Goal: Transaction & Acquisition: Purchase product/service

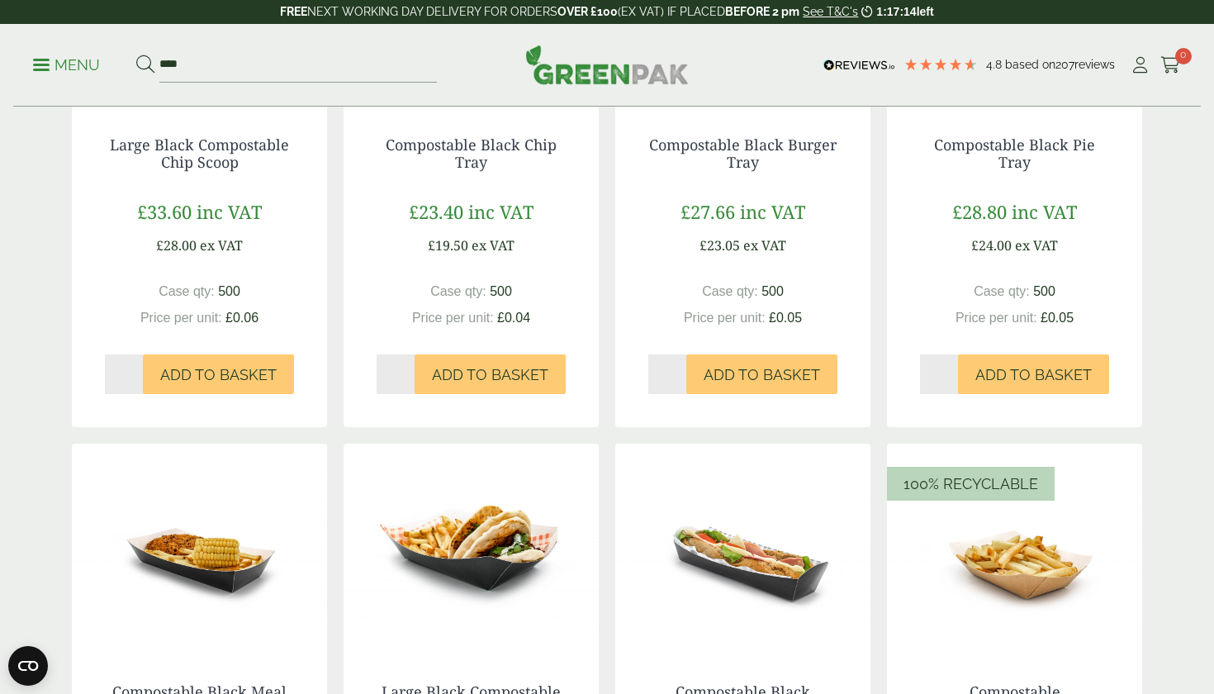
scroll to position [488, 0]
click at [1145, 68] on icon at bounding box center [1140, 65] width 21 height 17
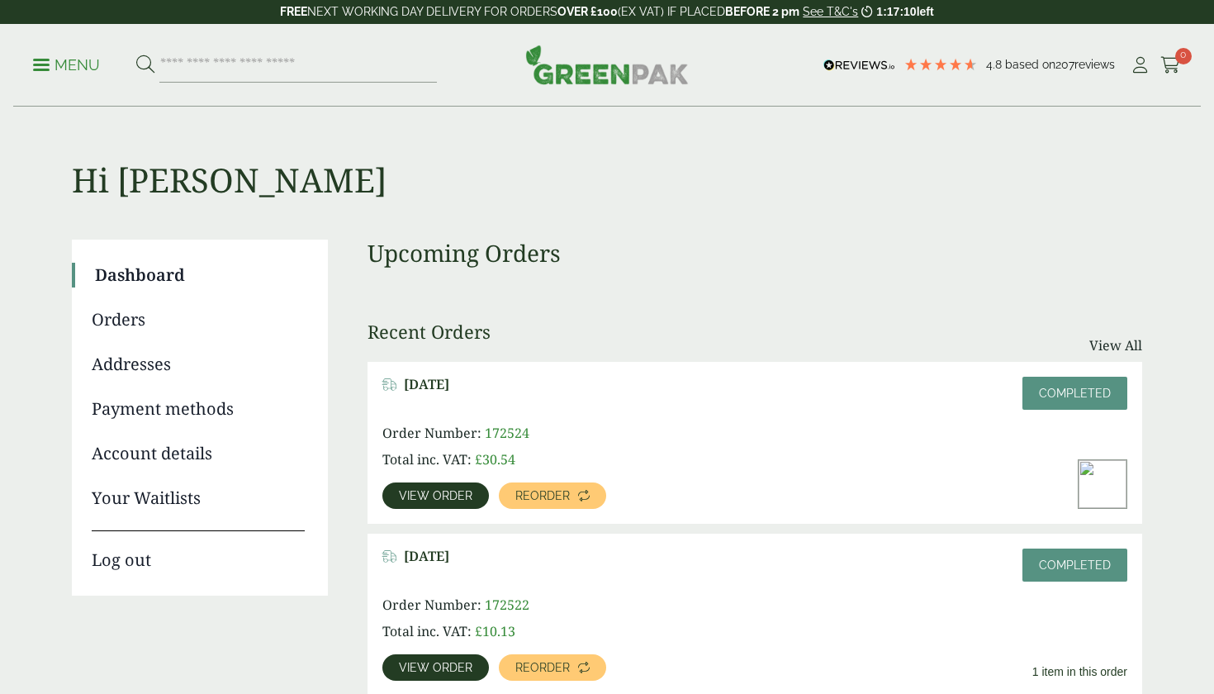
click at [451, 2] on p "FREE NEXT WORKING DAY DELIVERY FOR ORDERS OVER £100 (EX VAT) IF PLACED BEFORE 2…" at bounding box center [607, 12] width 1214 height 24
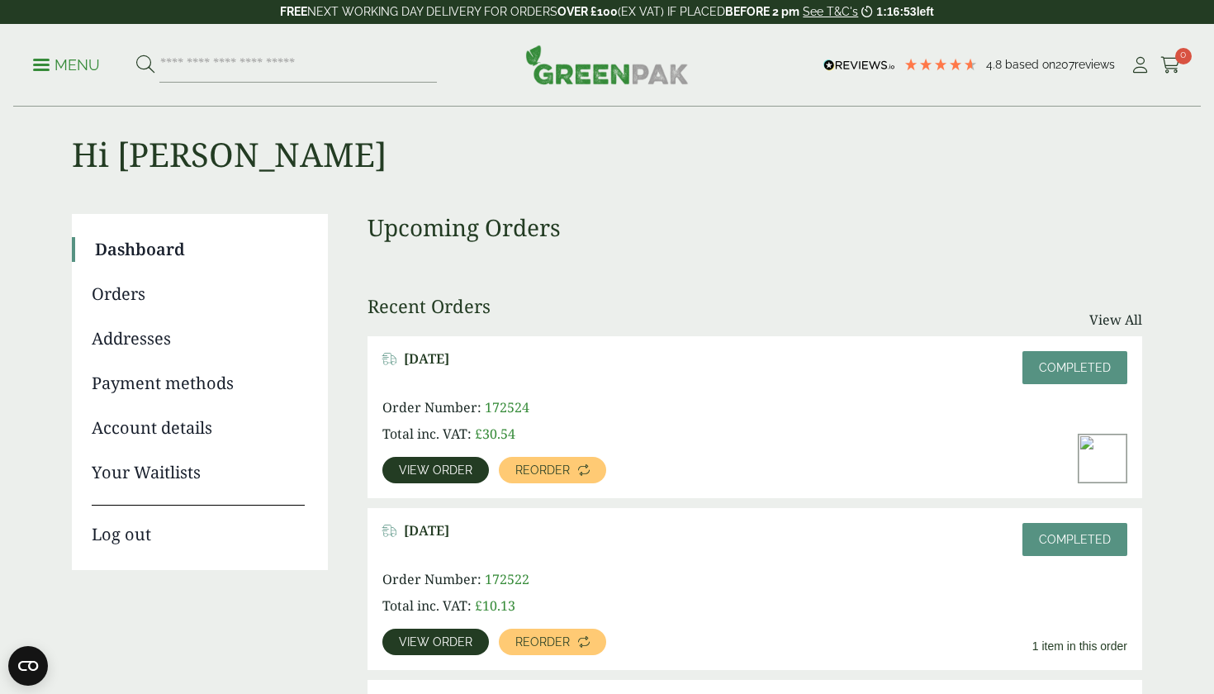
scroll to position [5, 0]
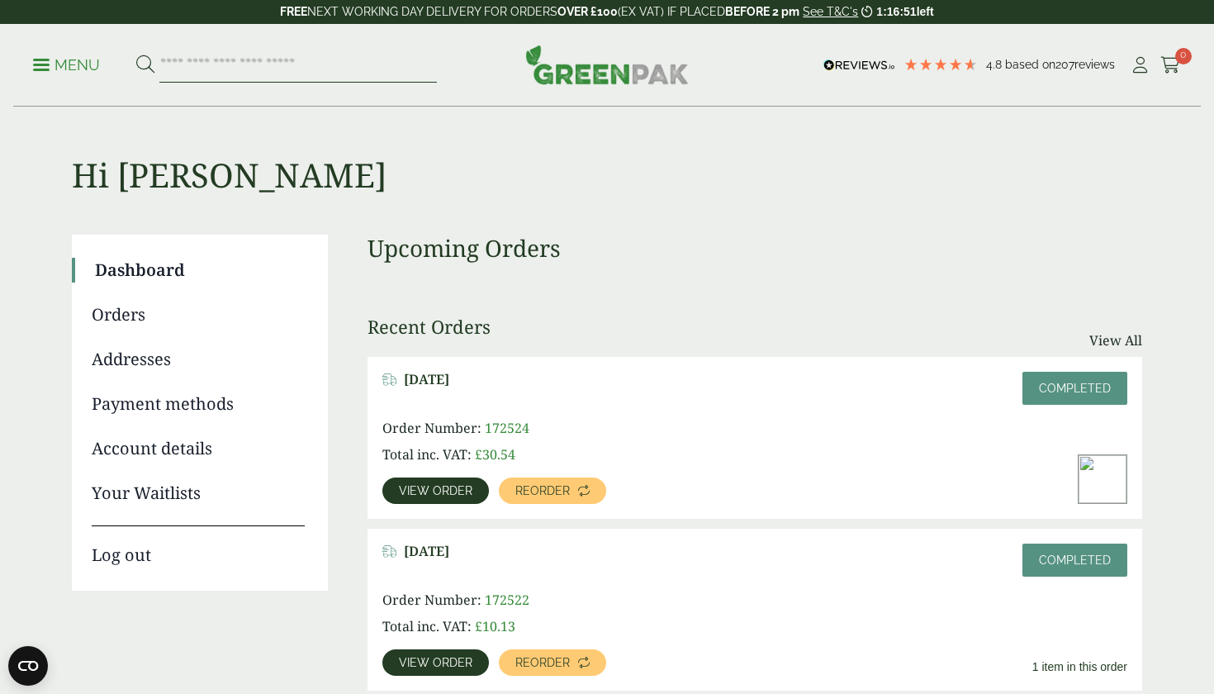
click at [349, 74] on input "search" at bounding box center [297, 65] width 277 height 35
type input "**"
click at [145, 64] on button at bounding box center [145, 65] width 18 height 21
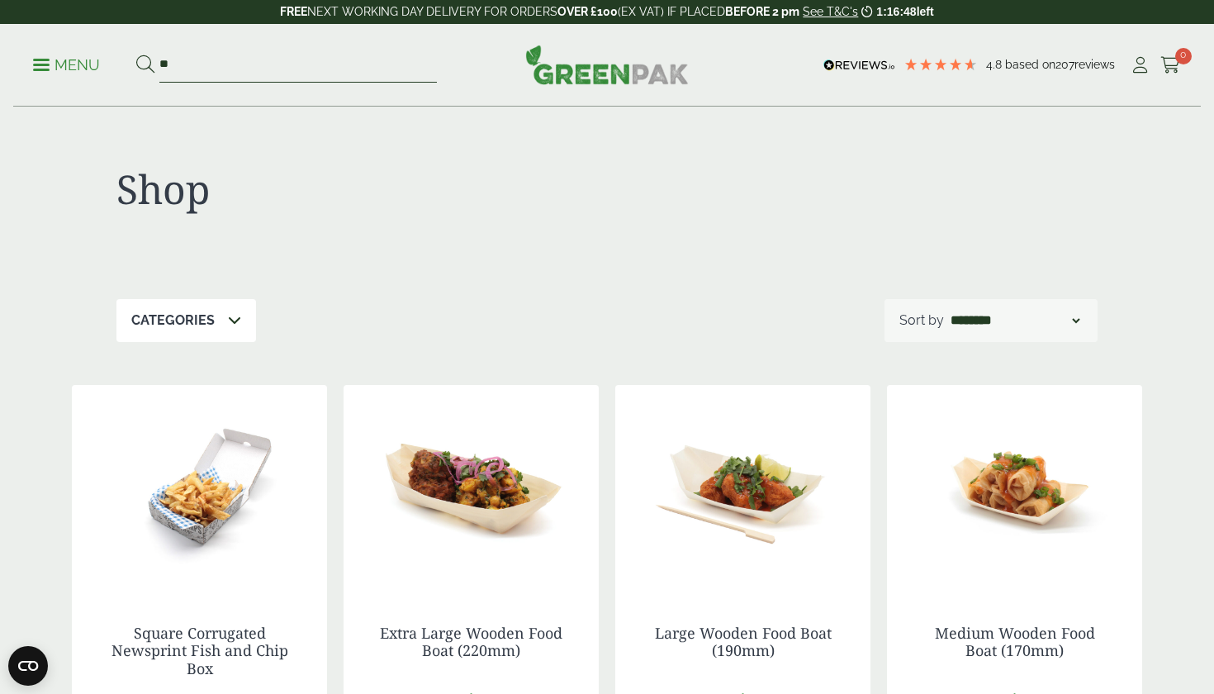
click at [202, 53] on input "**" at bounding box center [297, 65] width 277 height 35
click at [202, 62] on input "**" at bounding box center [297, 65] width 277 height 35
type input "*"
type input "***"
click at [145, 64] on button at bounding box center [145, 65] width 18 height 21
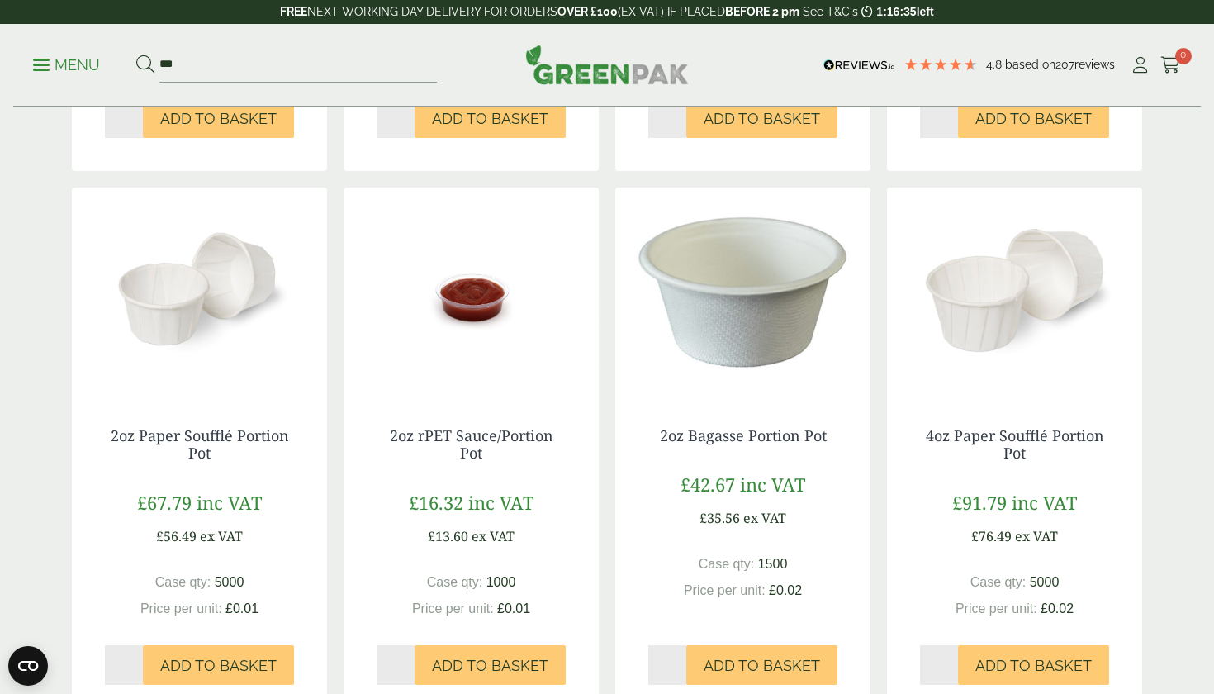
scroll to position [1328, 0]
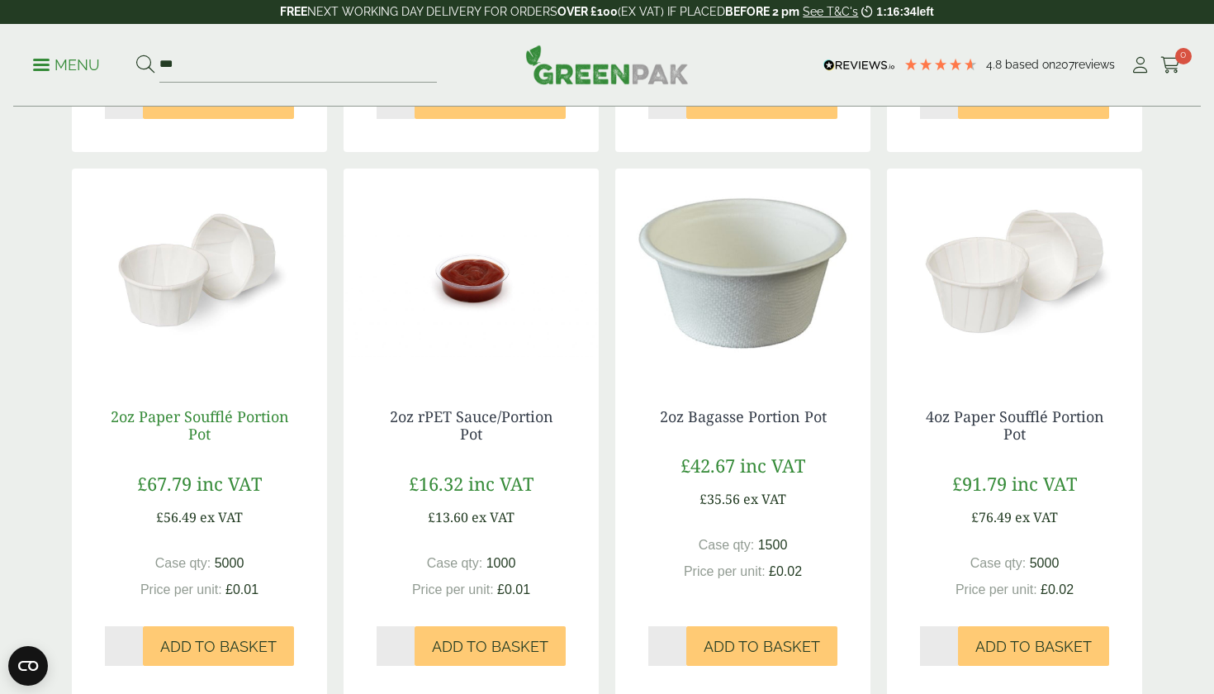
click at [197, 421] on link "2oz Paper Soufflé Portion Pot" at bounding box center [200, 425] width 178 height 38
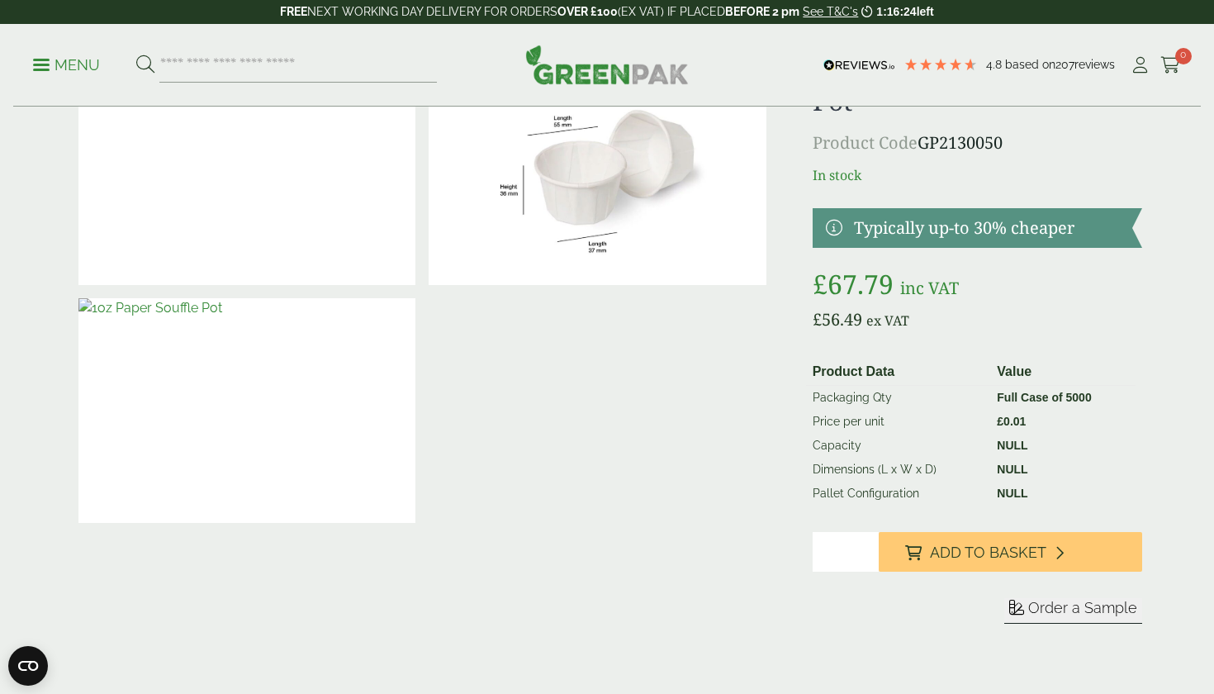
scroll to position [101, 0]
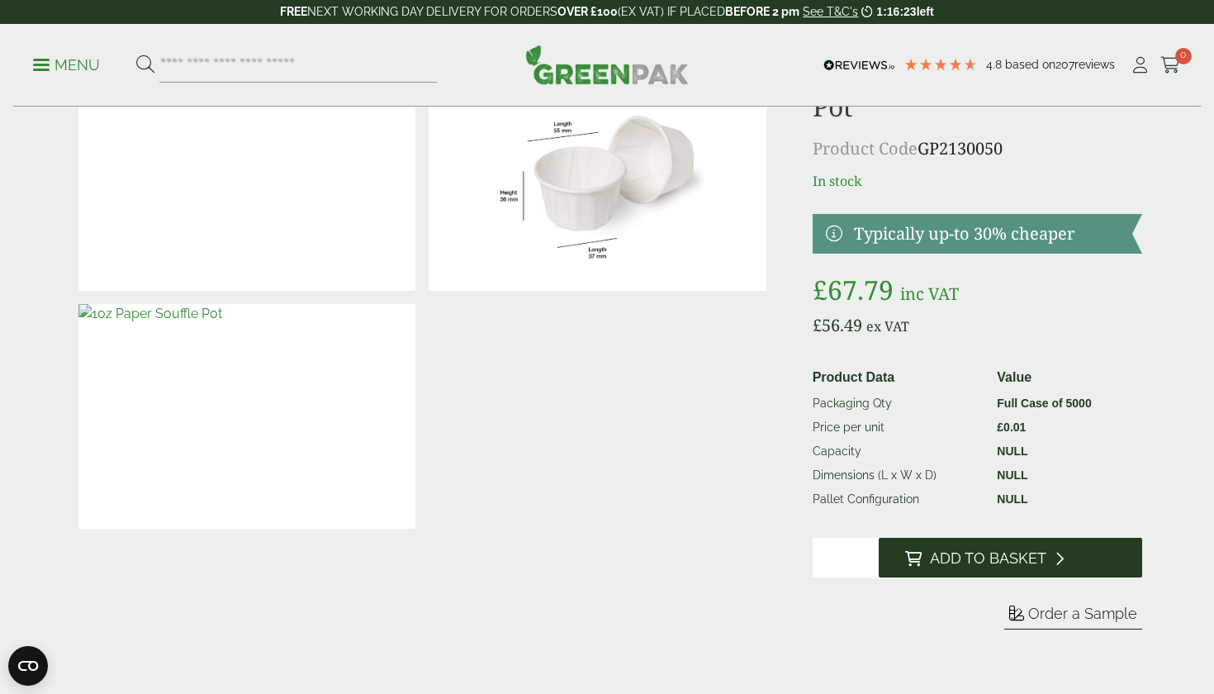
click at [969, 553] on span "Add to Basket" at bounding box center [988, 558] width 116 height 18
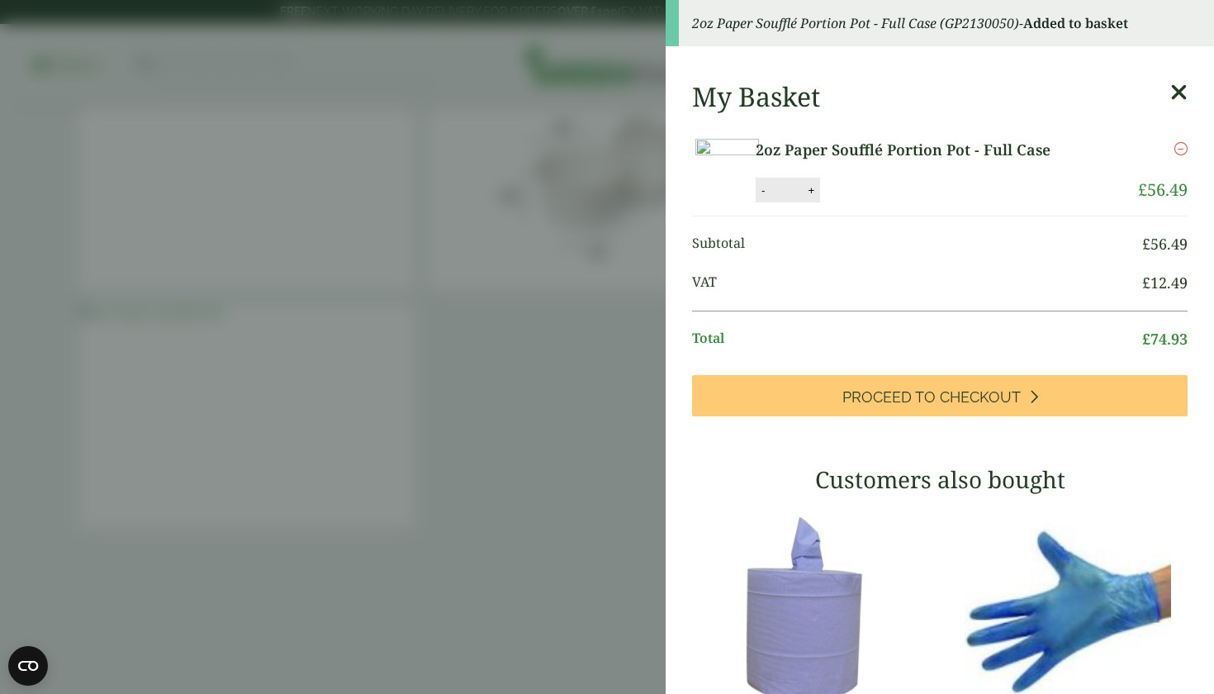
click at [1184, 82] on icon at bounding box center [1178, 92] width 17 height 23
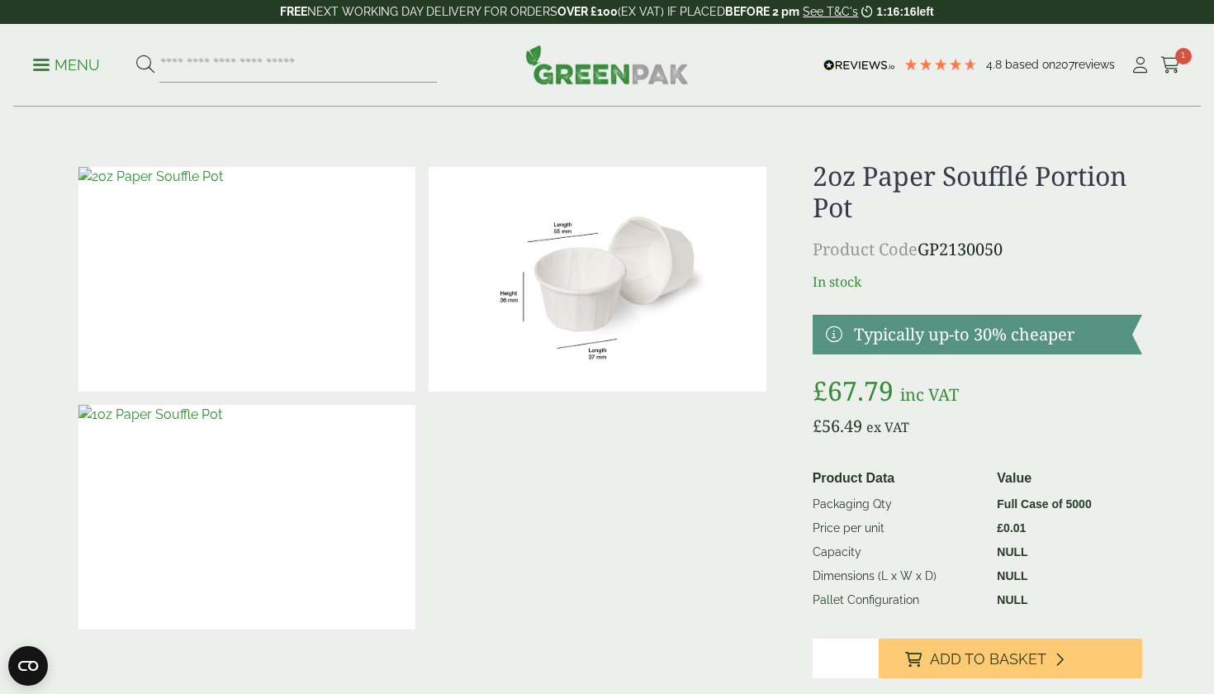
scroll to position [0, 0]
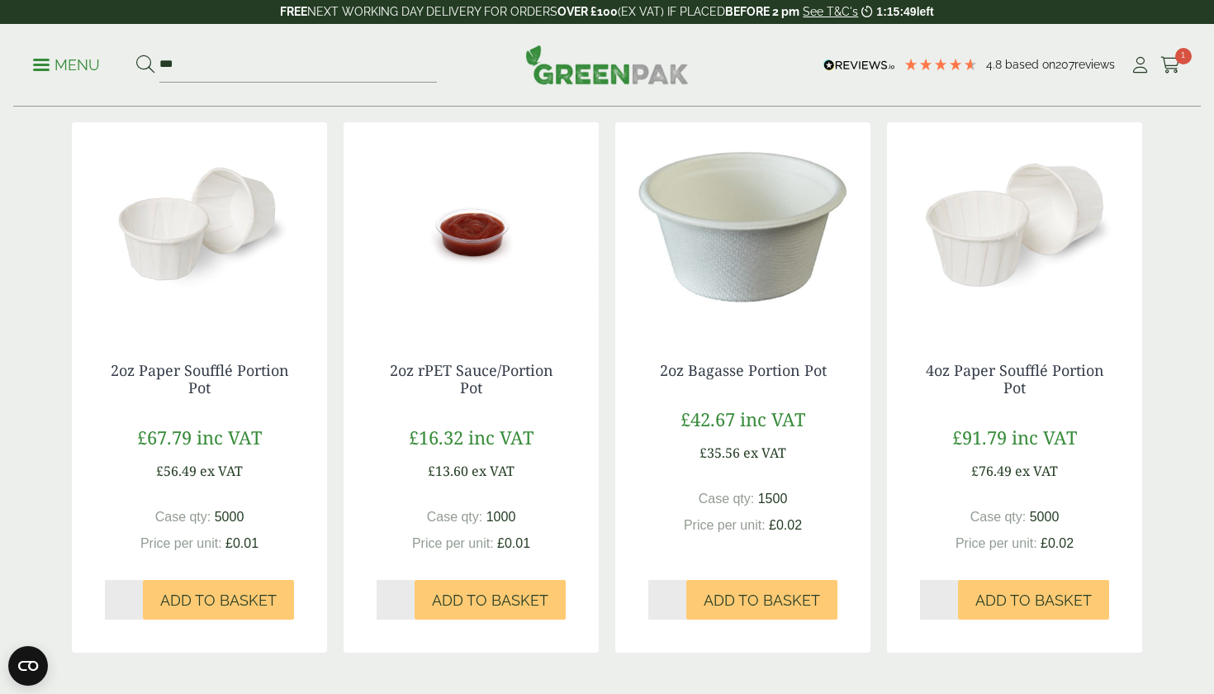
scroll to position [1376, 0]
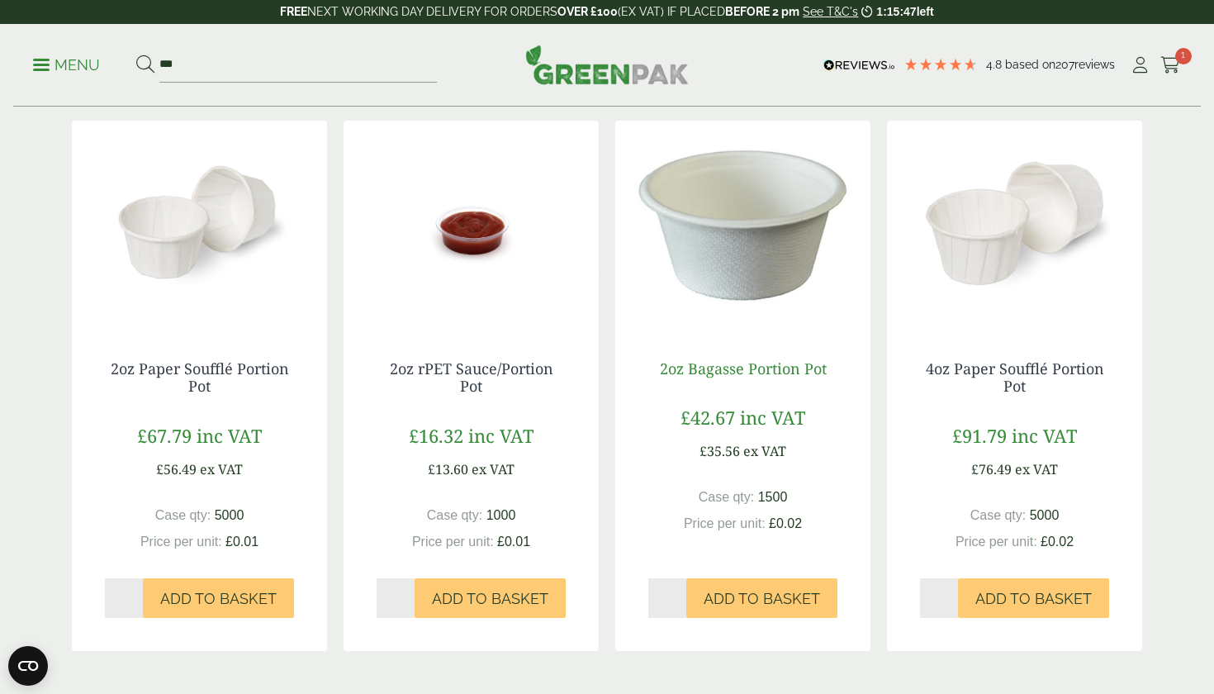
click at [739, 366] on link "2oz Bagasse Portion Pot" at bounding box center [743, 368] width 167 height 20
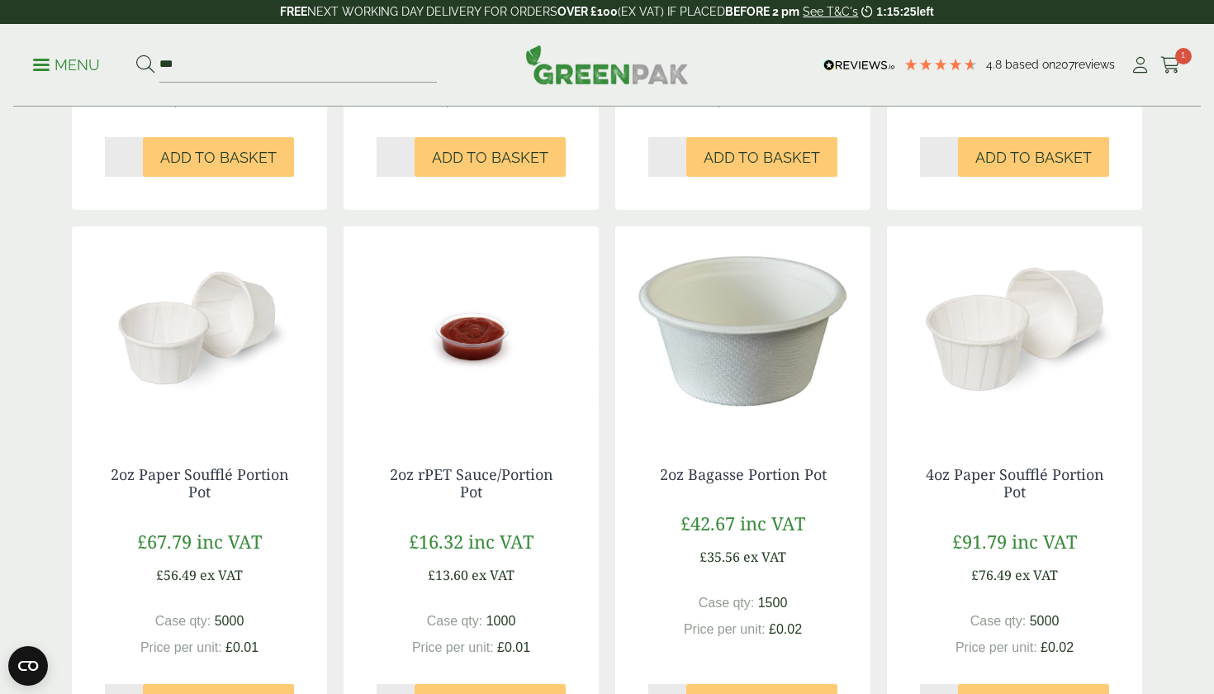
scroll to position [1269, 0]
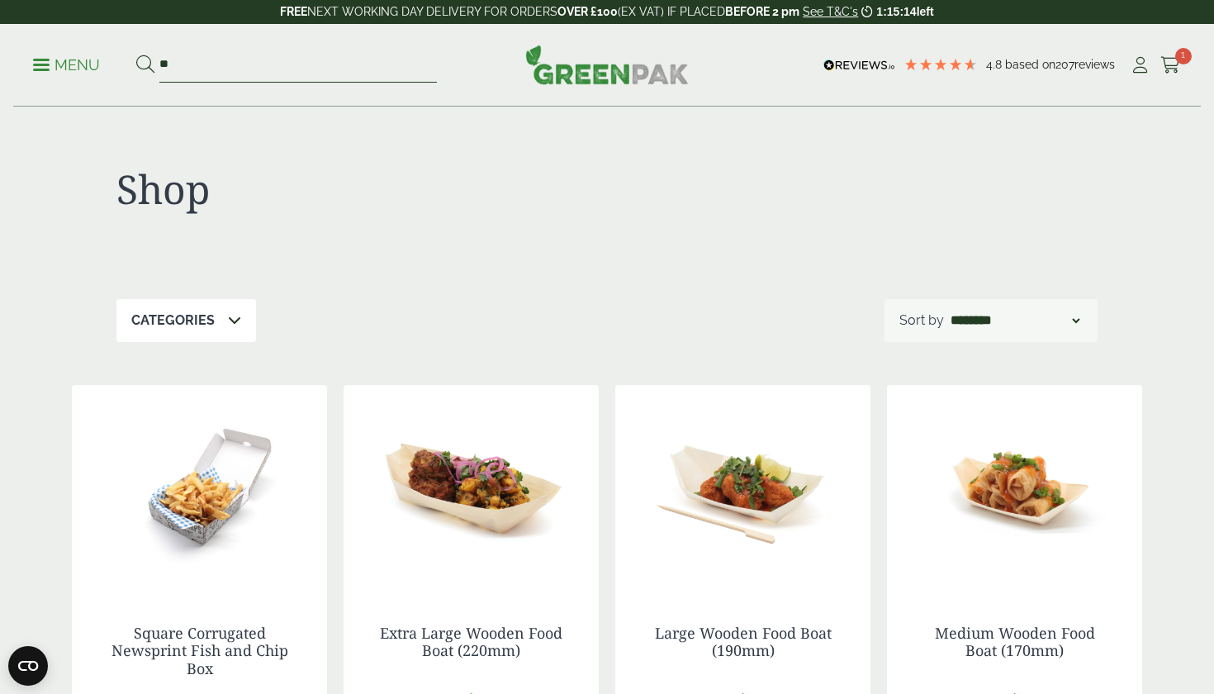
click at [211, 72] on input "**" at bounding box center [297, 65] width 277 height 35
type input "*"
type input "***"
click at [145, 64] on button at bounding box center [145, 65] width 18 height 21
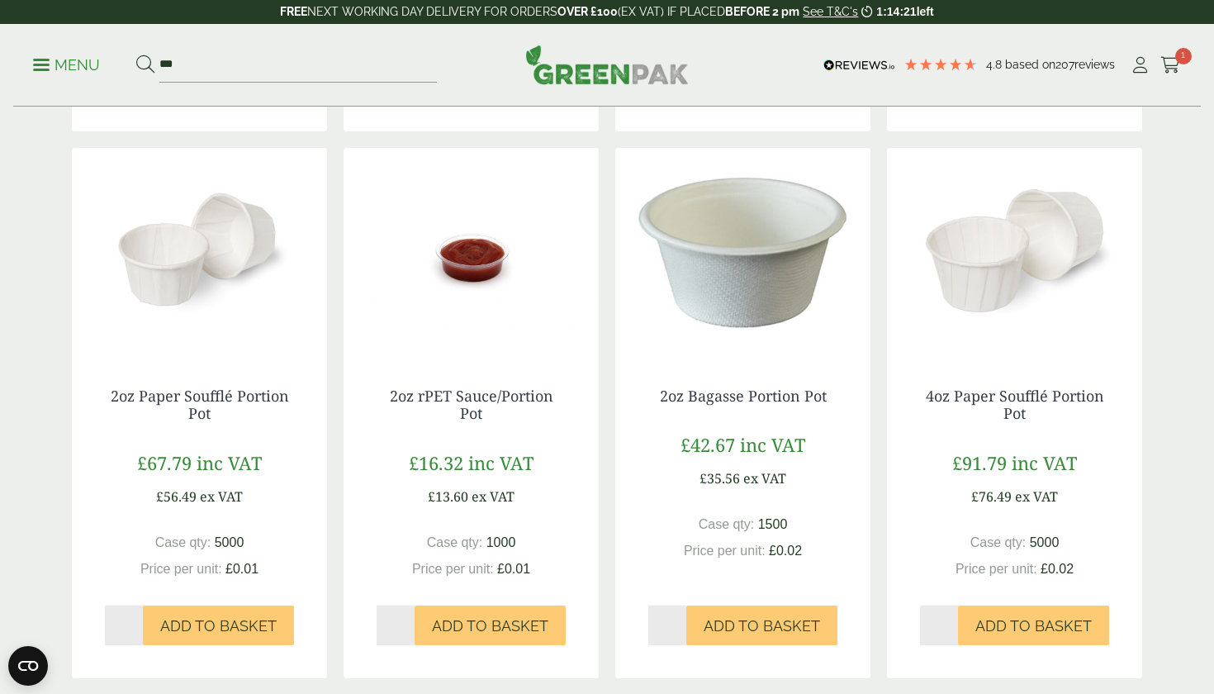
scroll to position [1349, 0]
click at [1183, 53] on span "1" at bounding box center [1183, 56] width 17 height 17
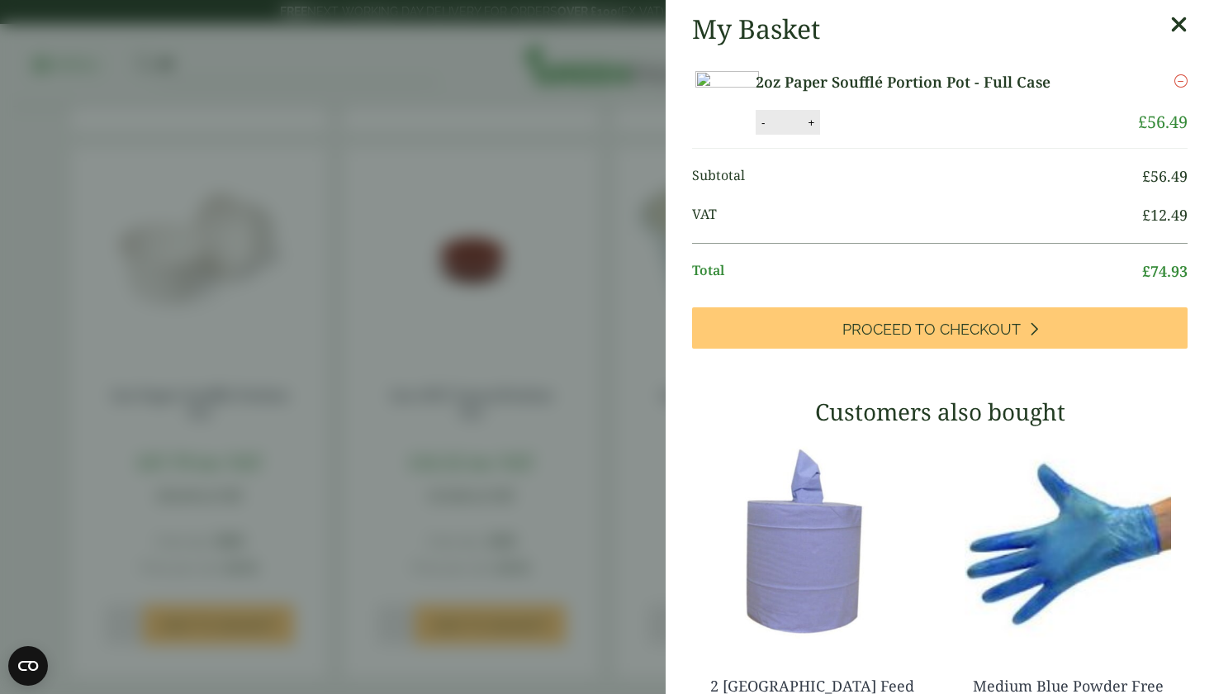
click at [1177, 16] on icon at bounding box center [1178, 24] width 17 height 23
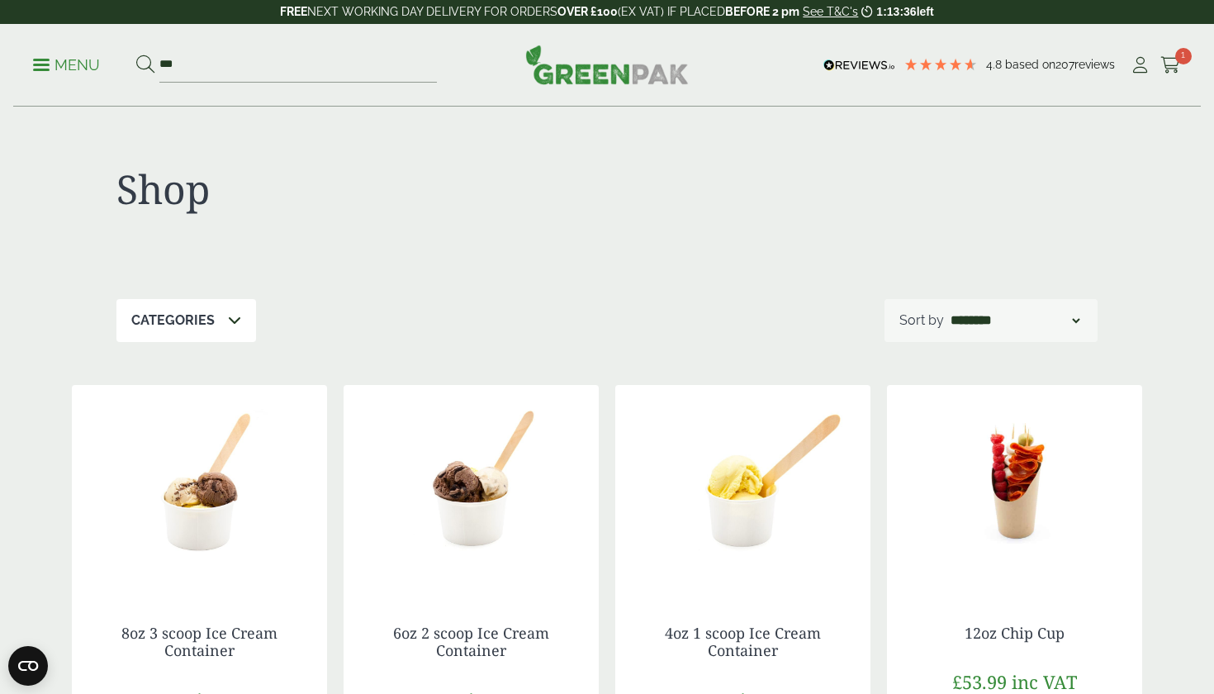
scroll to position [0, 0]
click at [1136, 73] on icon at bounding box center [1140, 65] width 21 height 17
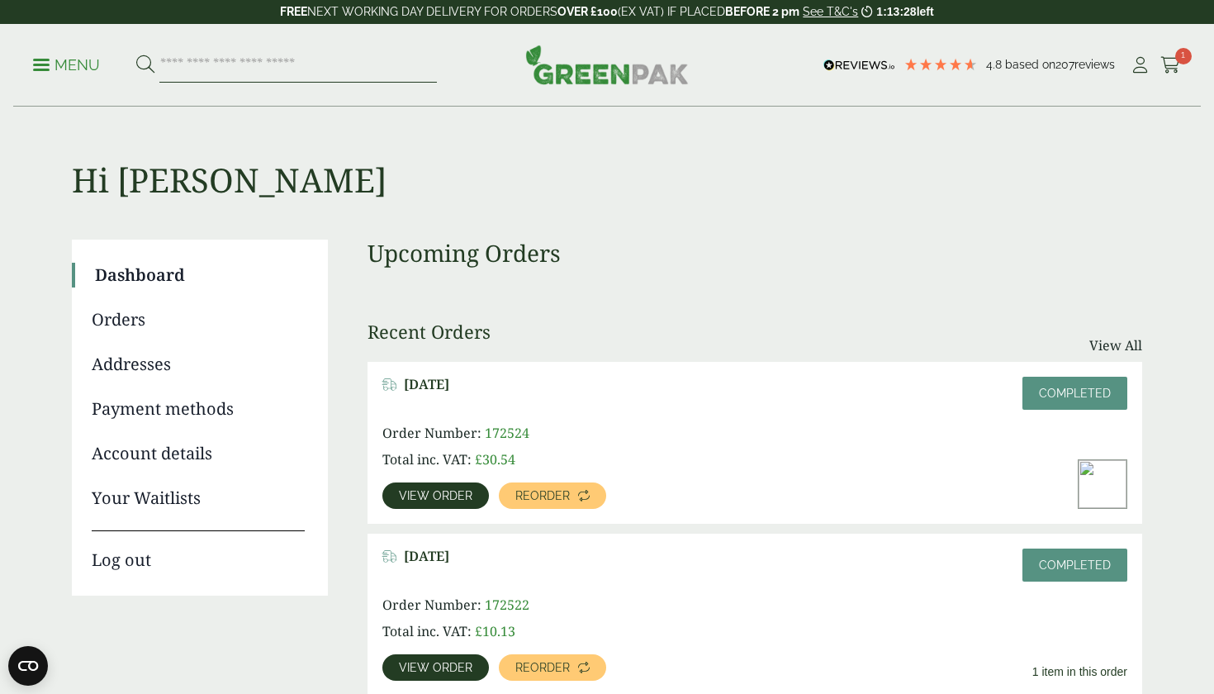
click at [280, 74] on input "search" at bounding box center [297, 65] width 277 height 35
type input "***"
click at [145, 64] on button at bounding box center [145, 65] width 18 height 21
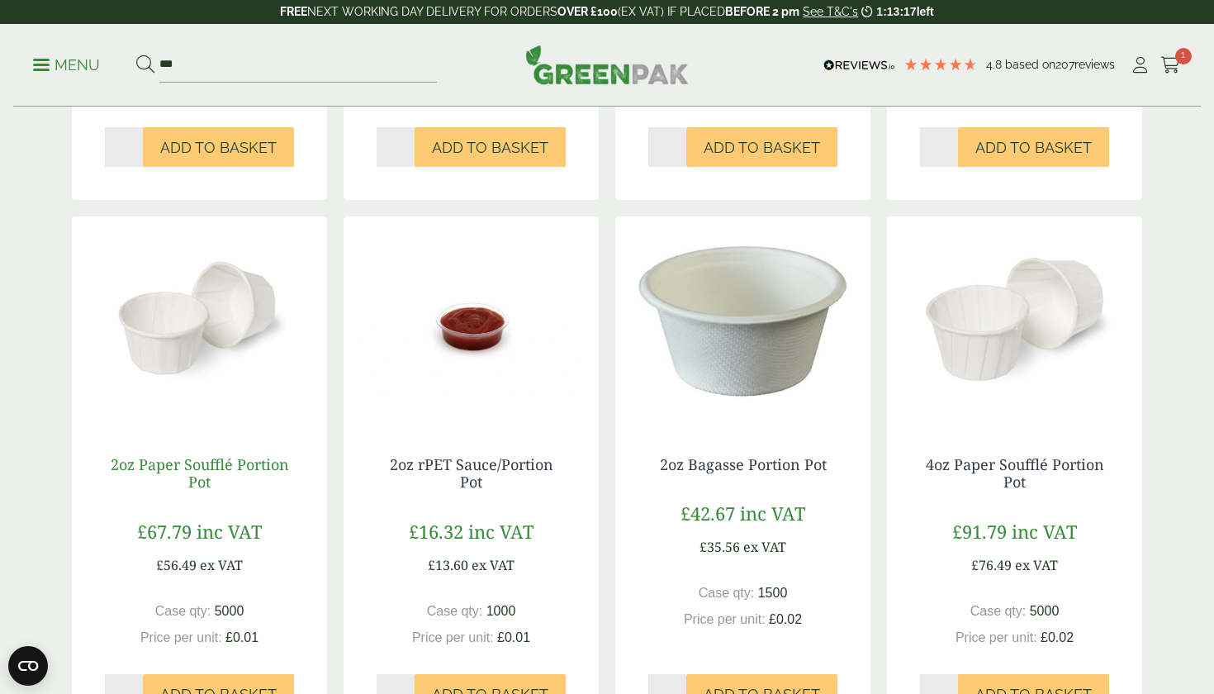
scroll to position [1279, 0]
click at [191, 472] on link "2oz Paper Soufflé Portion Pot" at bounding box center [200, 474] width 178 height 38
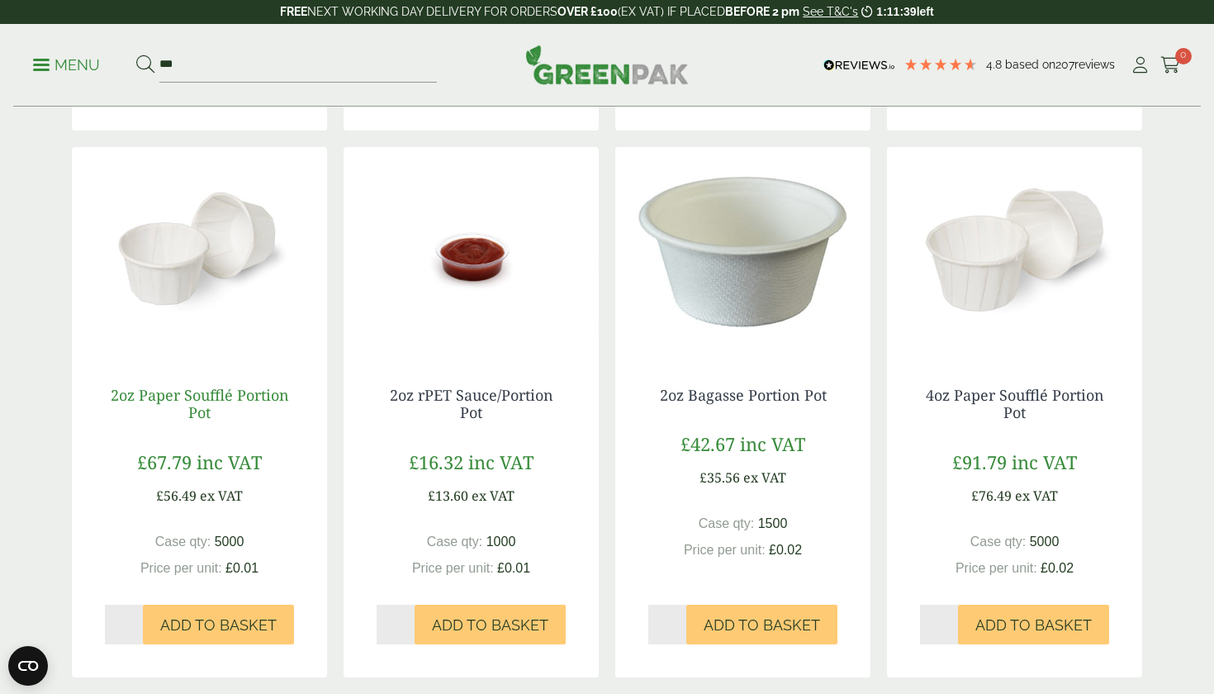
scroll to position [1348, 0]
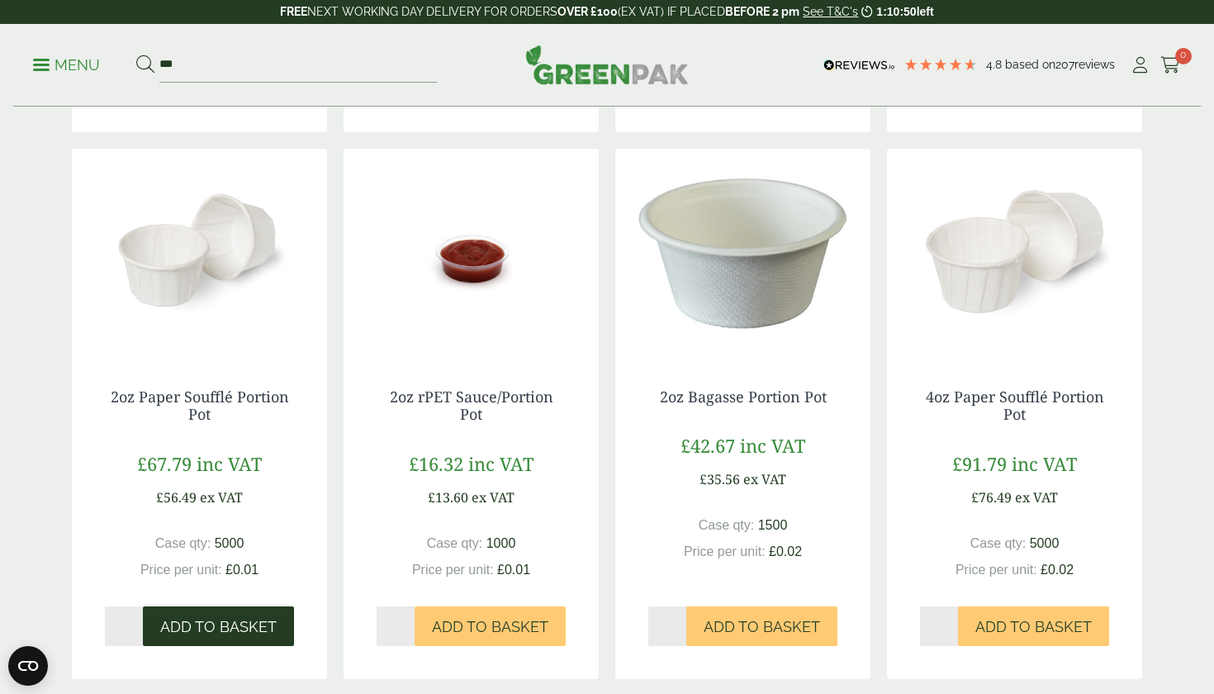
click at [240, 625] on span "Add to Basket" at bounding box center [218, 627] width 116 height 18
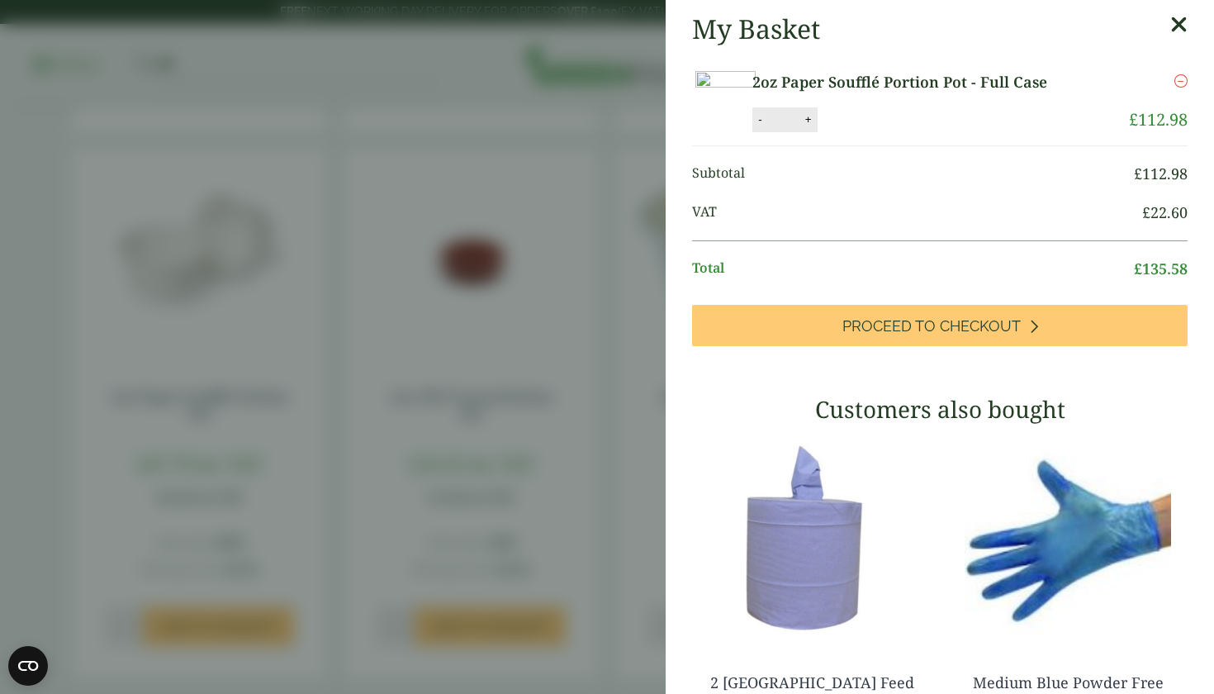
click at [766, 126] on button "-" at bounding box center [759, 119] width 13 height 14
type input "*"
click at [903, 132] on button "Update" at bounding box center [862, 119] width 83 height 25
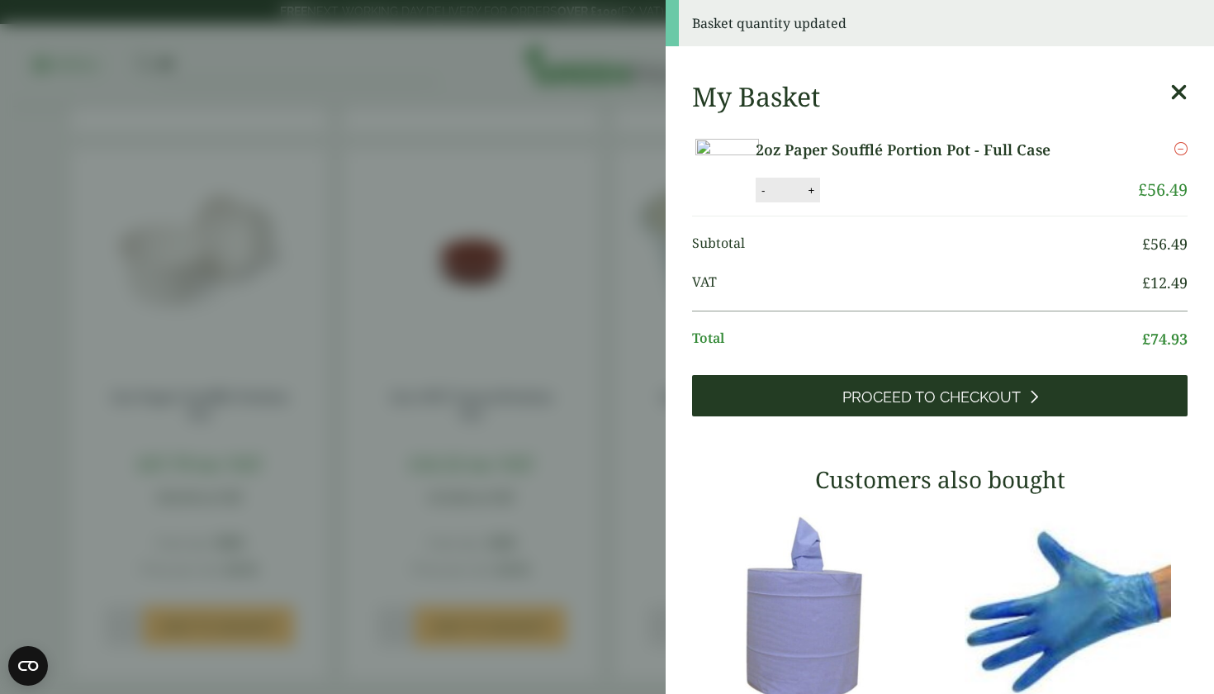
click at [946, 406] on span "Proceed to Checkout" at bounding box center [931, 397] width 178 height 18
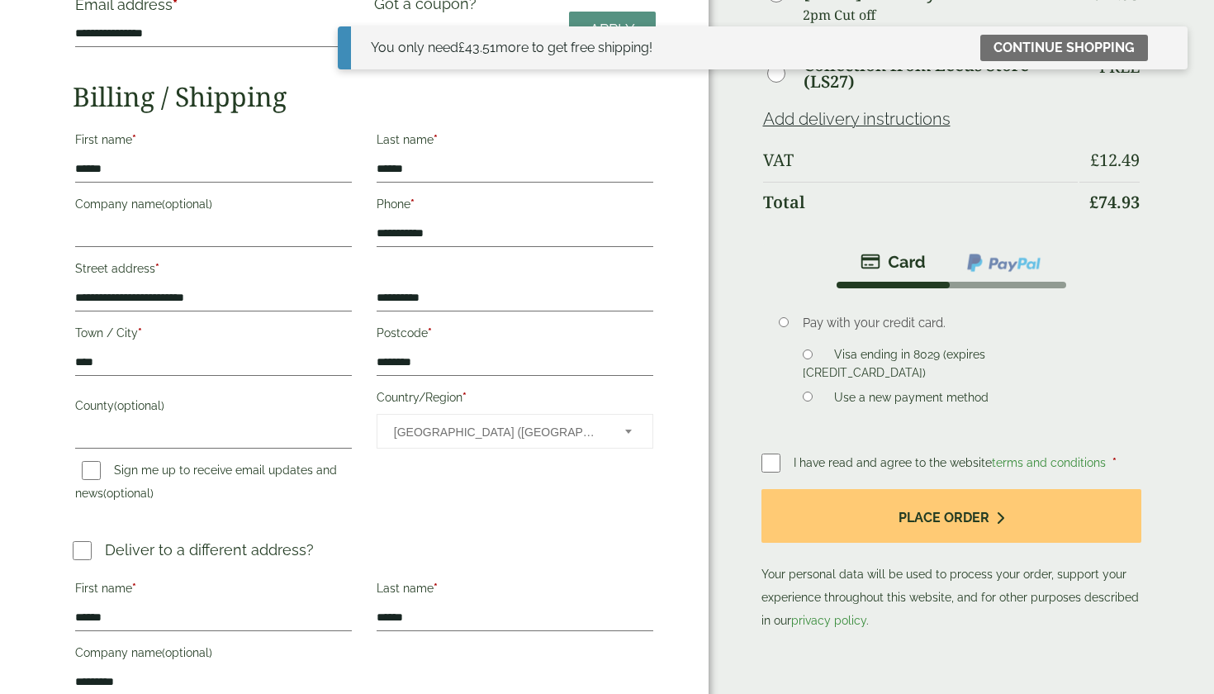
scroll to position [221, 0]
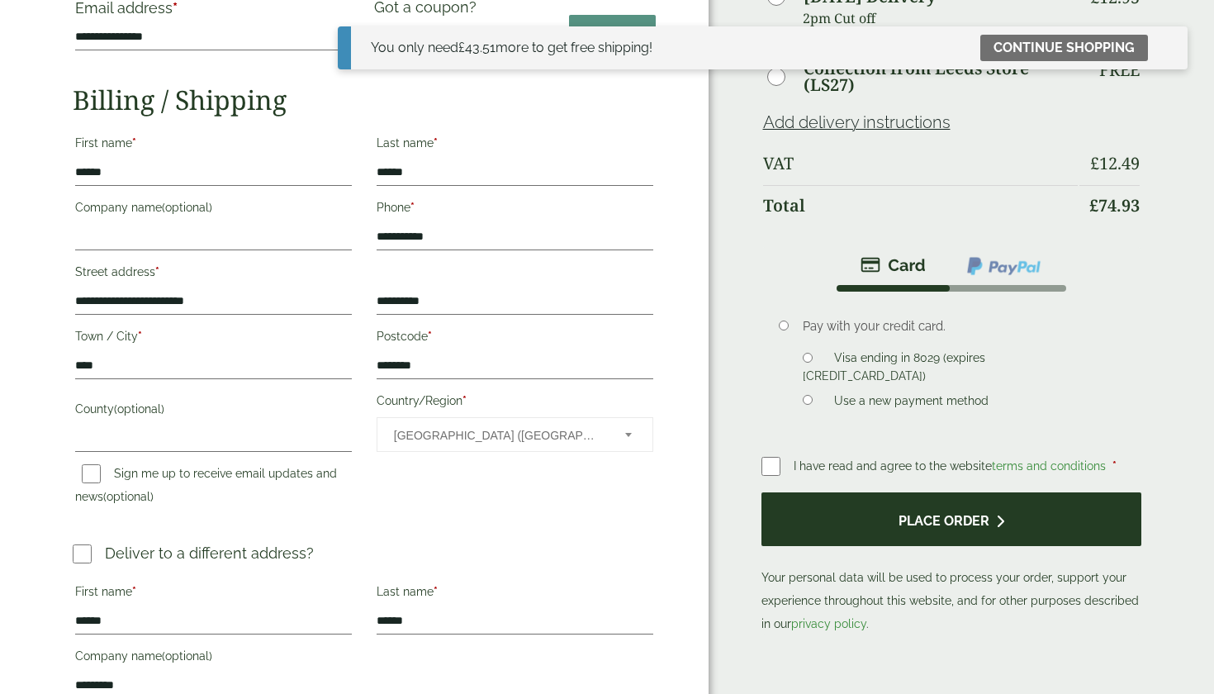
click at [899, 517] on button "Place order" at bounding box center [951, 519] width 380 height 54
